Goal: Transaction & Acquisition: Purchase product/service

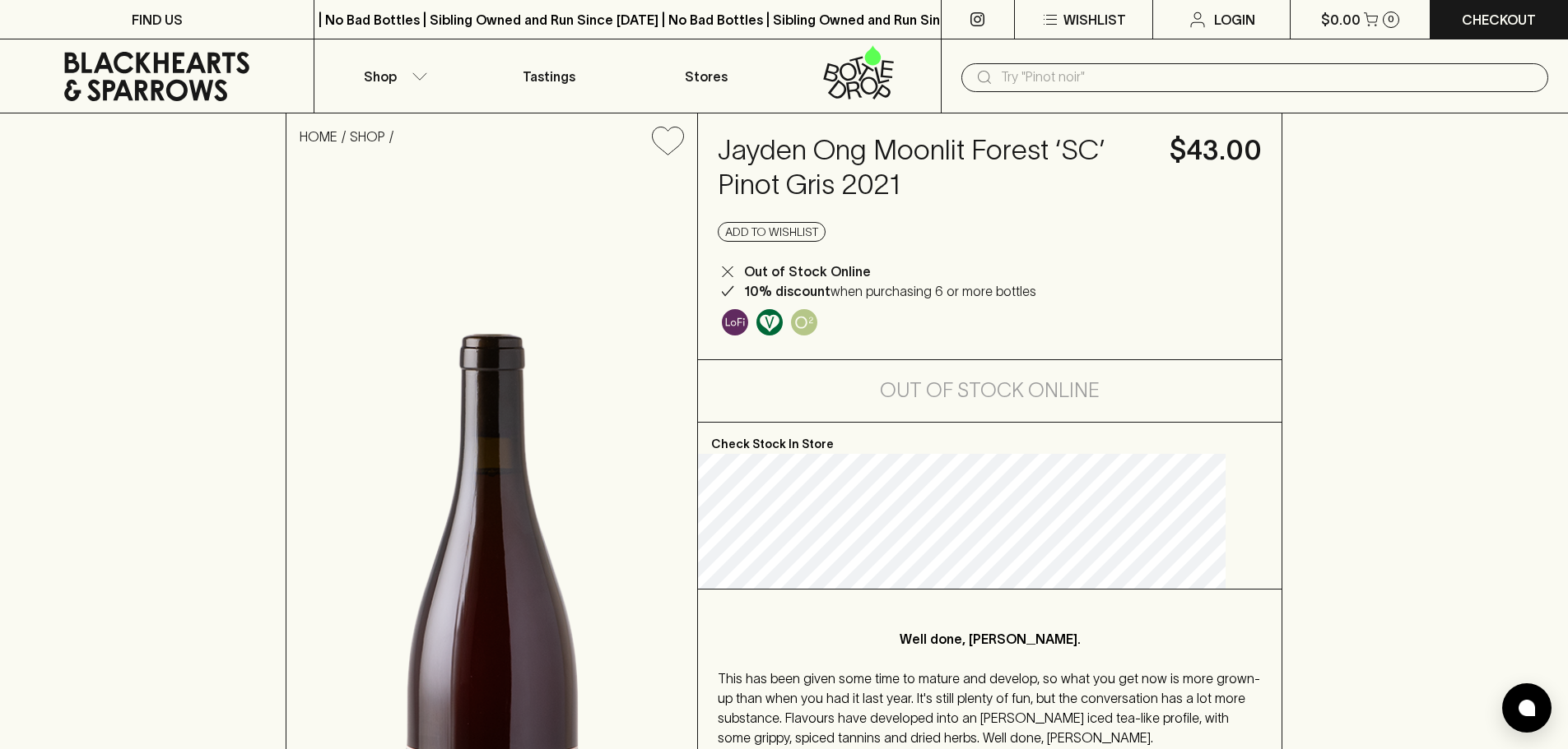
click at [1115, 69] on input "text" at bounding box center [1267, 77] width 534 height 26
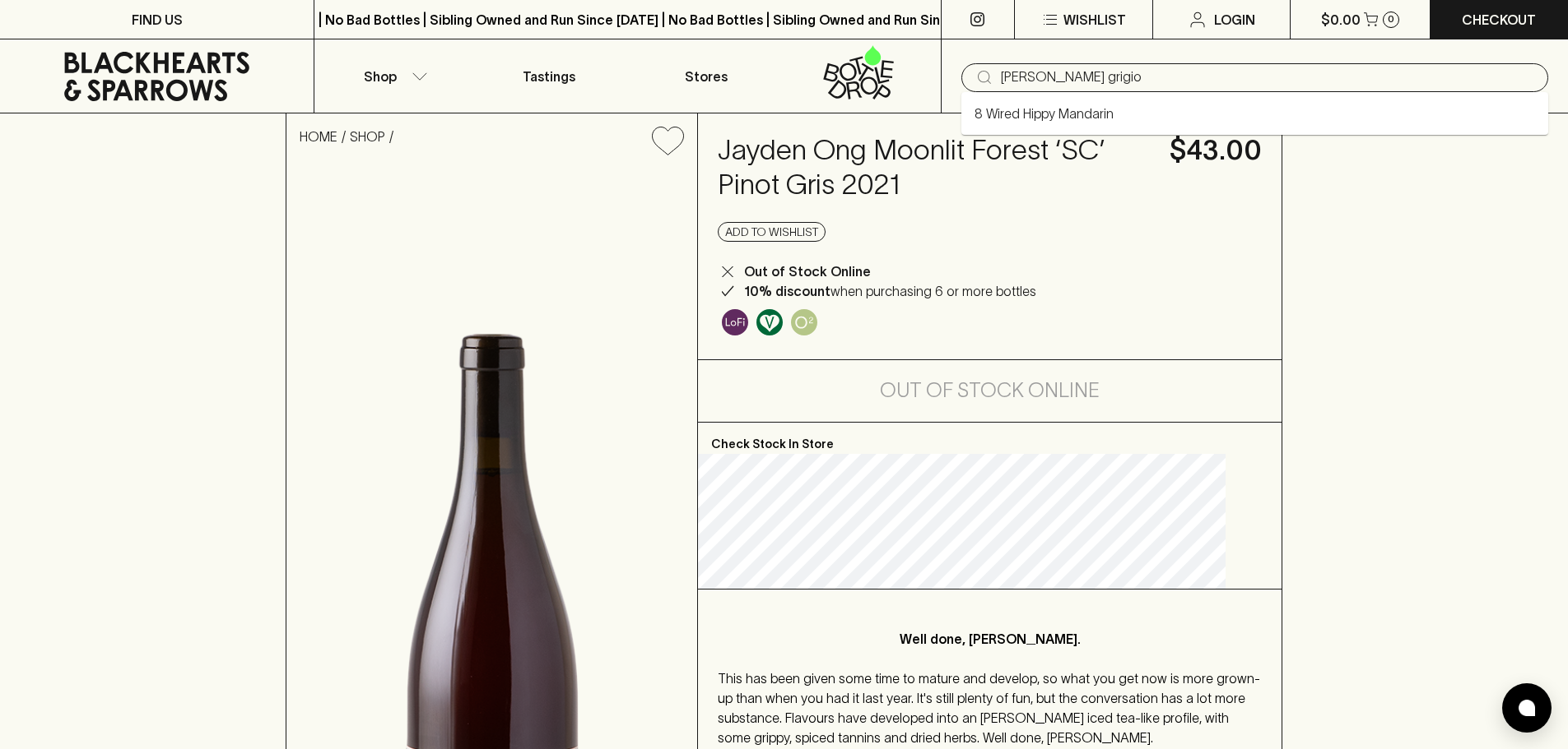
type input "[PERSON_NAME] grigio"
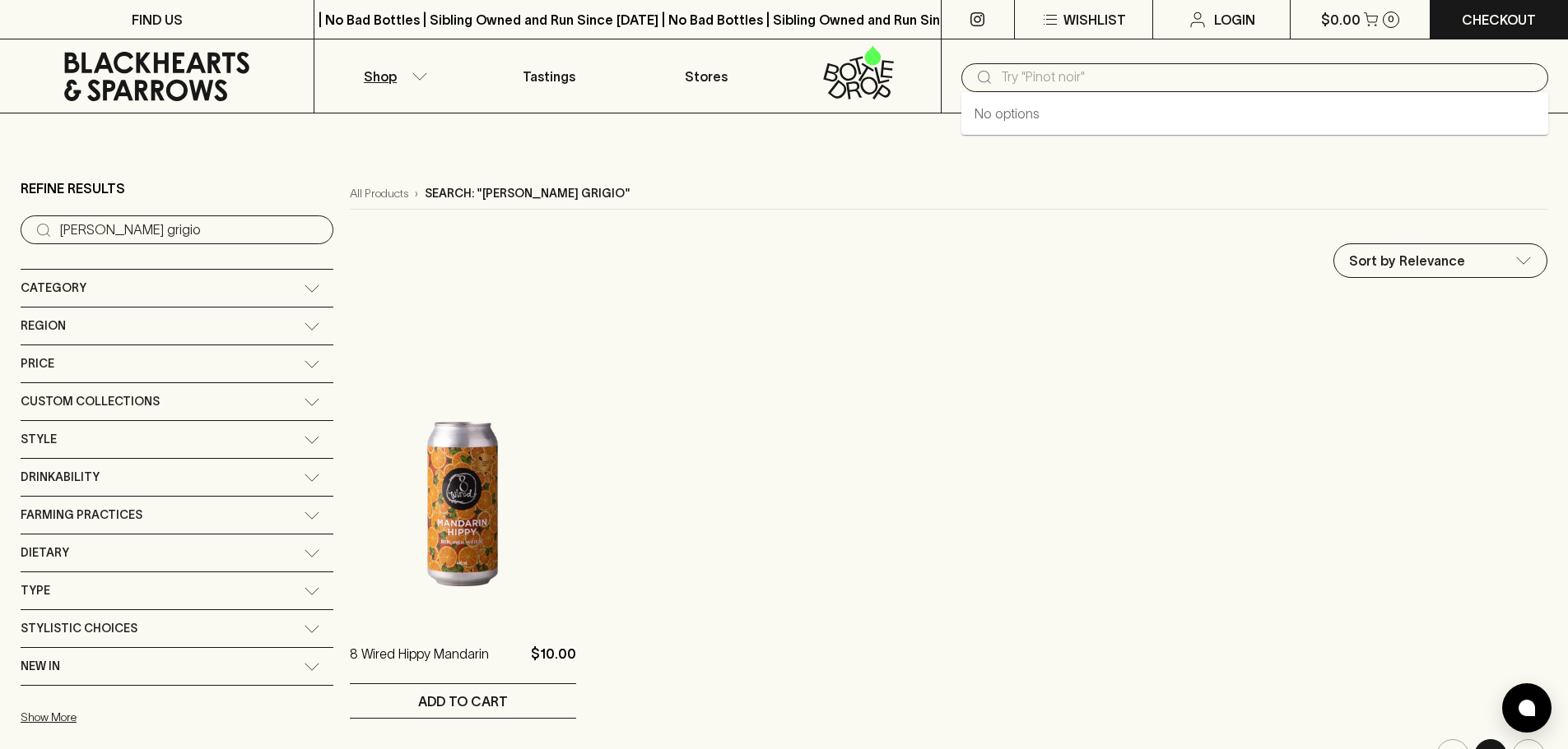
click at [1070, 84] on input "text" at bounding box center [1267, 77] width 534 height 26
type input "[PERSON_NAME]"
